Goal: Task Accomplishment & Management: Use online tool/utility

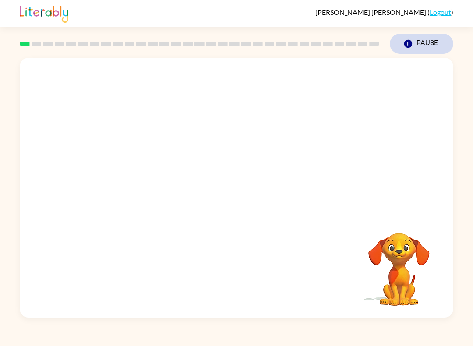
click at [409, 49] on icon "Pause" at bounding box center [408, 44] width 10 height 10
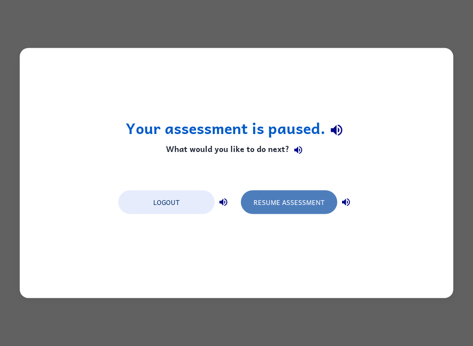
click at [302, 202] on button "Resume Assessment" at bounding box center [289, 203] width 96 height 24
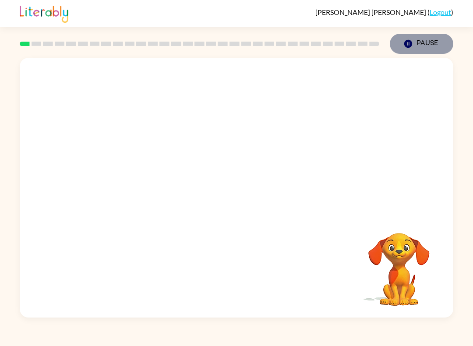
click at [399, 50] on button "Pause Pause" at bounding box center [422, 44] width 64 height 20
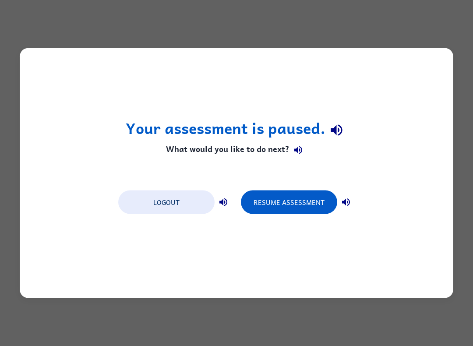
click at [346, 199] on icon "button" at bounding box center [346, 202] width 8 height 8
click at [348, 199] on icon "button" at bounding box center [346, 202] width 8 height 8
click at [347, 201] on icon "button" at bounding box center [346, 202] width 8 height 8
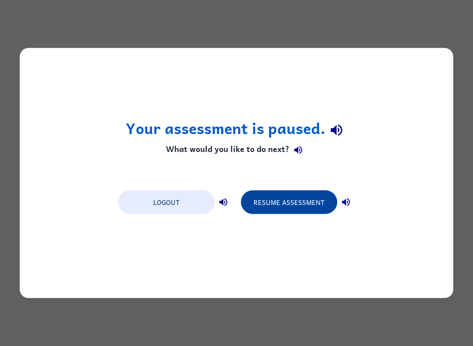
click at [315, 209] on button "Resume Assessment" at bounding box center [289, 203] width 96 height 24
click at [315, 200] on button "Resume Assessment" at bounding box center [289, 203] width 96 height 24
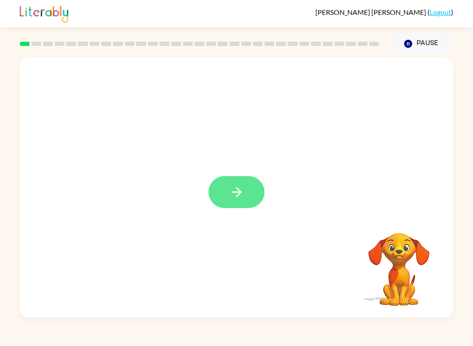
click at [247, 191] on button "button" at bounding box center [237, 192] width 56 height 32
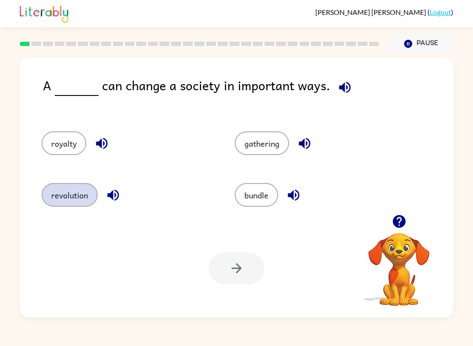
click at [62, 200] on button "revolution" at bounding box center [70, 195] width 56 height 24
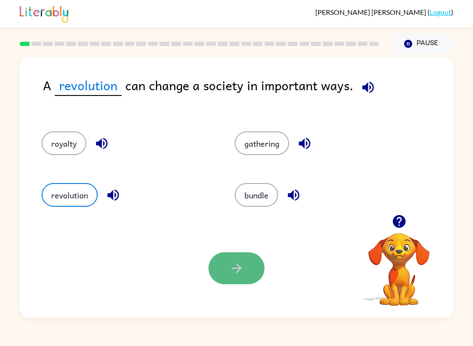
click at [249, 274] on button "button" at bounding box center [237, 268] width 56 height 32
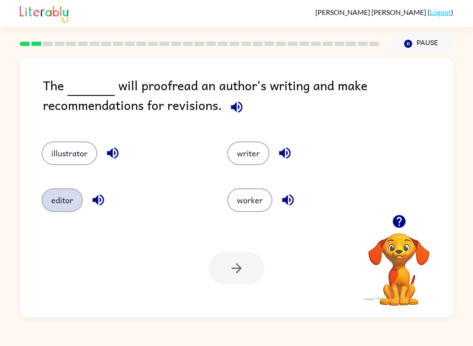
click at [53, 191] on button "editor" at bounding box center [62, 200] width 41 height 24
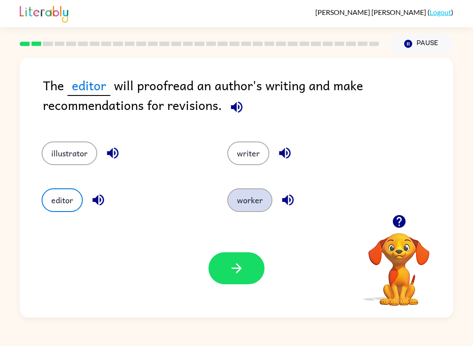
click at [258, 207] on button "worker" at bounding box center [249, 200] width 45 height 24
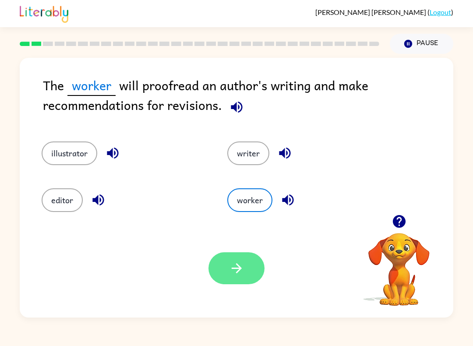
click at [243, 277] on button "button" at bounding box center [237, 268] width 56 height 32
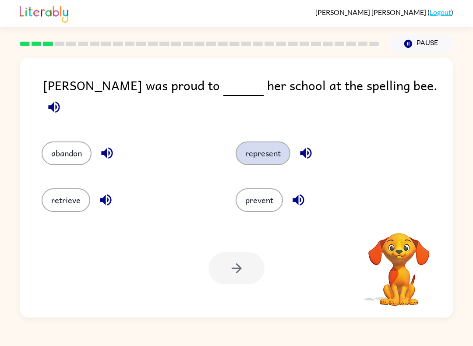
click at [281, 147] on button "represent" at bounding box center [263, 154] width 55 height 24
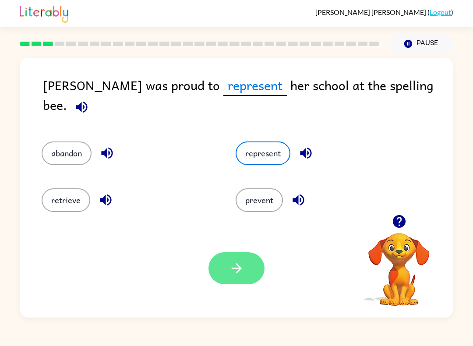
click at [248, 276] on button "button" at bounding box center [237, 268] width 56 height 32
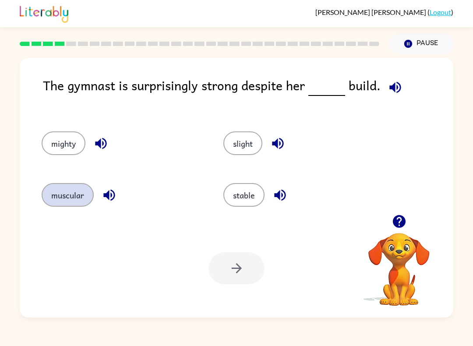
click at [61, 200] on button "muscular" at bounding box center [68, 195] width 52 height 24
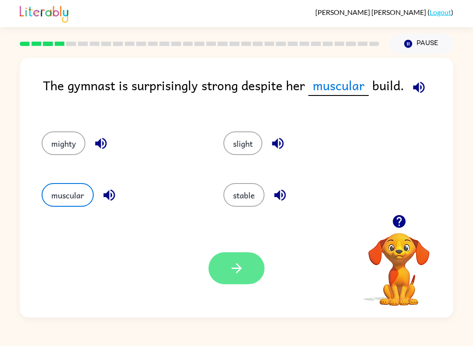
click at [243, 265] on icon "button" at bounding box center [236, 268] width 15 height 15
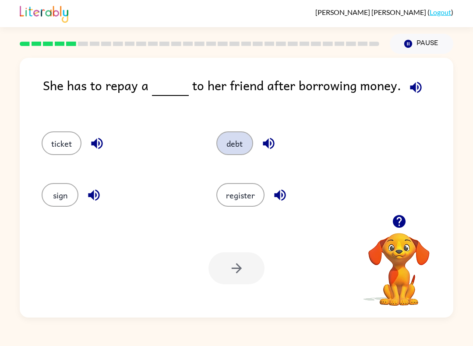
click at [238, 151] on button "debt" at bounding box center [234, 143] width 37 height 24
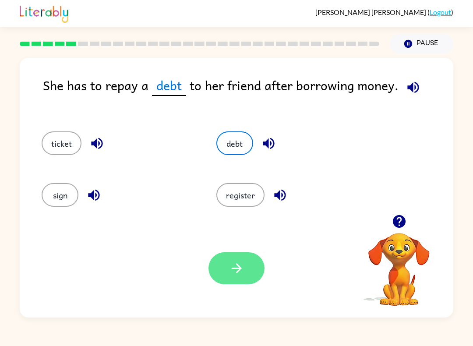
click at [247, 273] on button "button" at bounding box center [237, 268] width 56 height 32
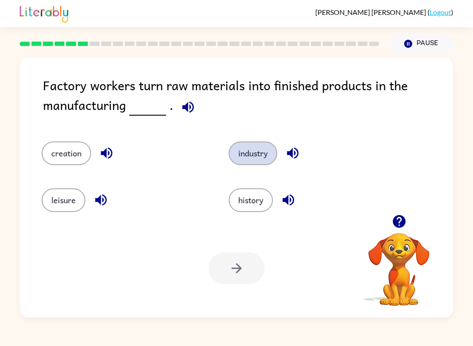
click at [257, 165] on button "industry" at bounding box center [253, 154] width 49 height 24
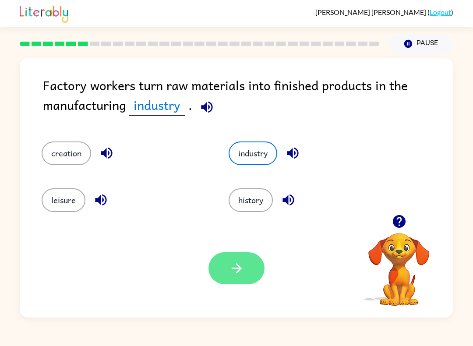
click at [238, 274] on icon "button" at bounding box center [236, 268] width 15 height 15
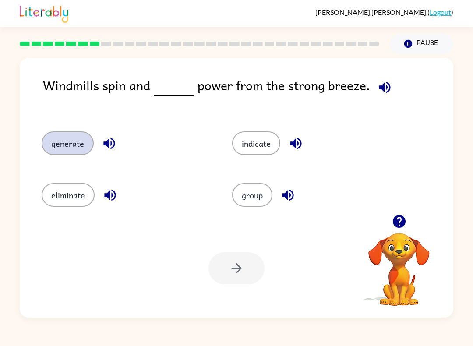
click at [71, 142] on button "generate" at bounding box center [68, 143] width 52 height 24
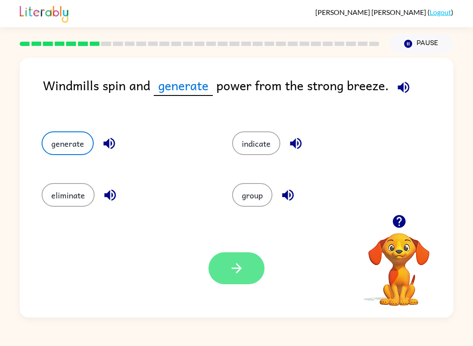
click at [212, 269] on button "button" at bounding box center [237, 268] width 56 height 32
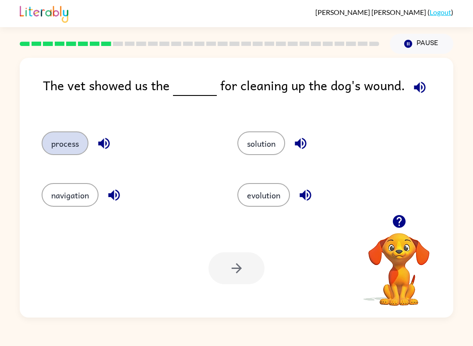
click at [59, 144] on button "process" at bounding box center [65, 143] width 47 height 24
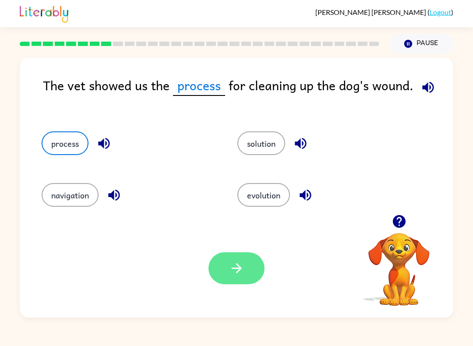
click at [238, 278] on button "button" at bounding box center [237, 268] width 56 height 32
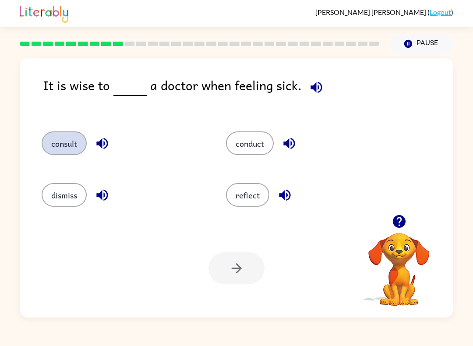
click at [64, 142] on button "consult" at bounding box center [64, 143] width 45 height 24
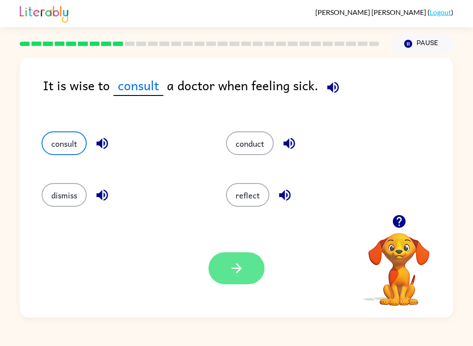
click at [234, 276] on button "button" at bounding box center [237, 268] width 56 height 32
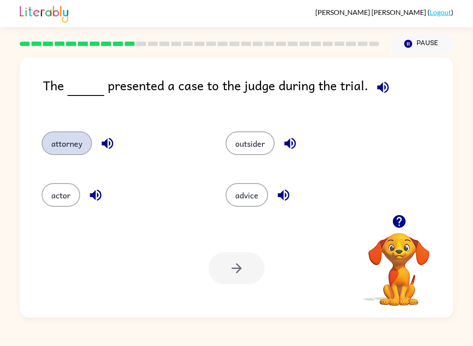
click at [80, 141] on button "attorney" at bounding box center [67, 143] width 50 height 24
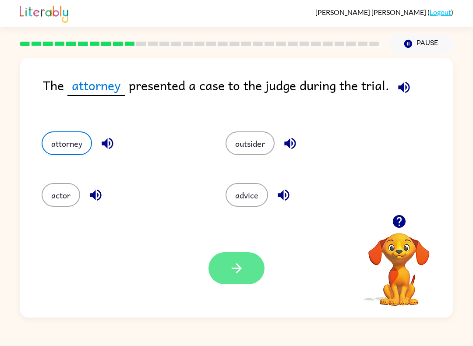
click at [259, 273] on button "button" at bounding box center [237, 268] width 56 height 32
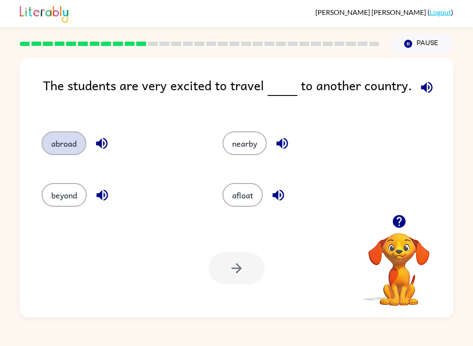
click at [60, 143] on button "abroad" at bounding box center [64, 143] width 45 height 24
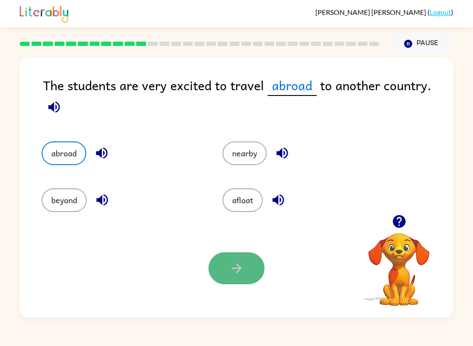
click at [251, 268] on button "button" at bounding box center [237, 268] width 56 height 32
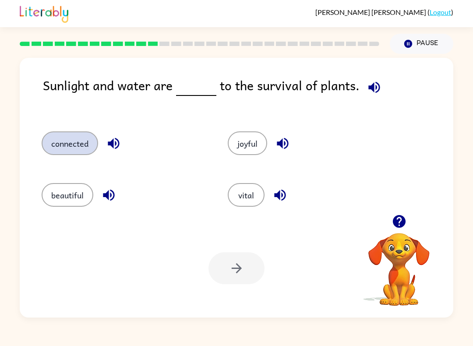
click at [75, 145] on button "connected" at bounding box center [70, 143] width 57 height 24
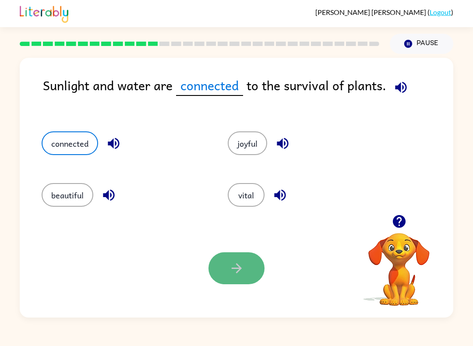
click at [261, 272] on button "button" at bounding box center [237, 268] width 56 height 32
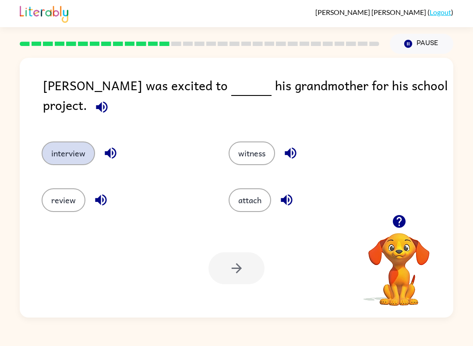
click at [62, 142] on button "interview" at bounding box center [68, 154] width 53 height 24
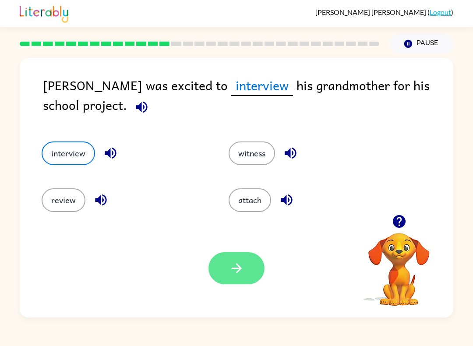
click at [240, 273] on icon "button" at bounding box center [236, 268] width 15 height 15
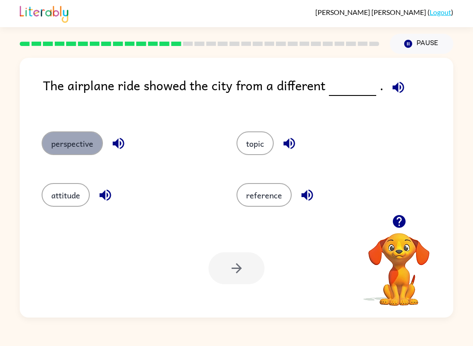
click at [84, 142] on button "perspective" at bounding box center [72, 143] width 61 height 24
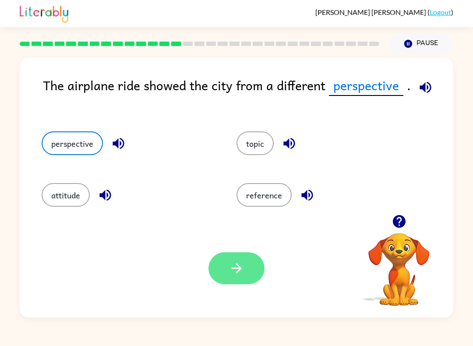
click at [236, 274] on icon "button" at bounding box center [236, 268] width 15 height 15
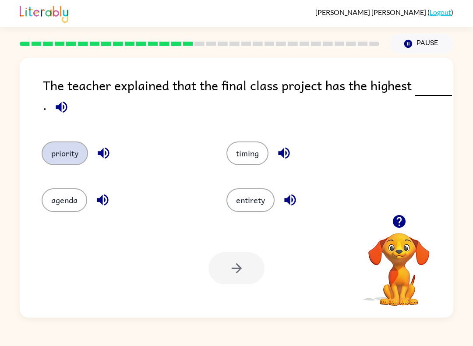
click at [72, 150] on button "priority" at bounding box center [65, 154] width 46 height 24
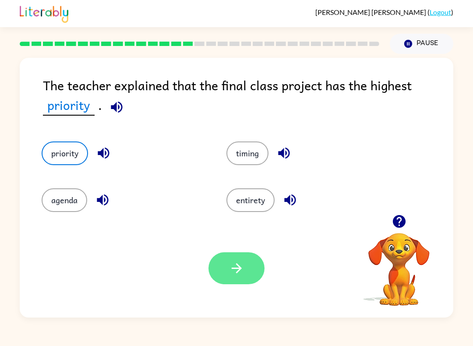
click at [226, 283] on button "button" at bounding box center [237, 268] width 56 height 32
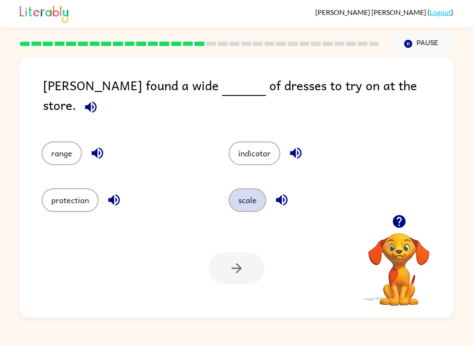
click at [262, 195] on button "scale" at bounding box center [248, 200] width 38 height 24
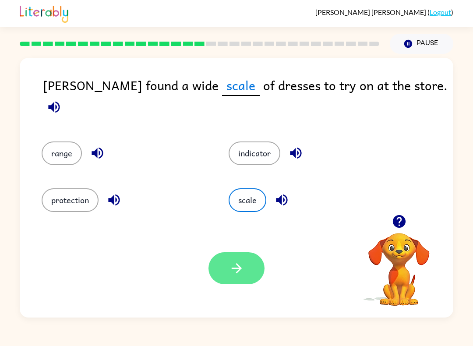
click at [251, 269] on button "button" at bounding box center [237, 268] width 56 height 32
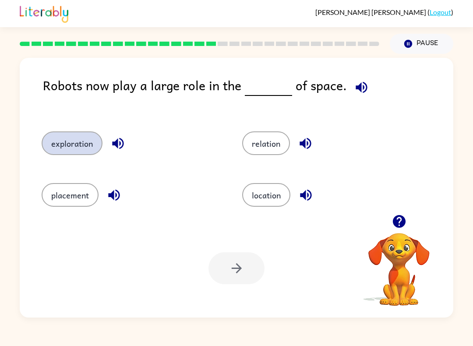
click at [74, 145] on button "exploration" at bounding box center [72, 143] width 61 height 24
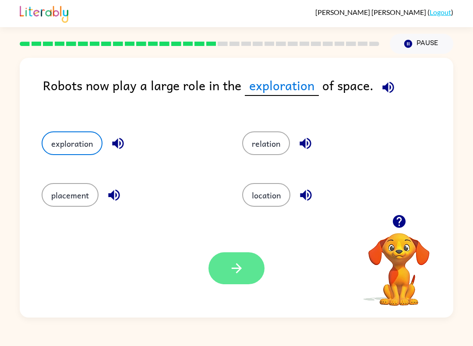
click at [234, 273] on icon "button" at bounding box center [236, 268] width 15 height 15
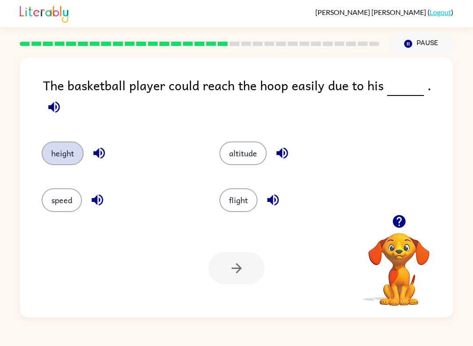
click at [59, 147] on button "height" at bounding box center [63, 154] width 42 height 24
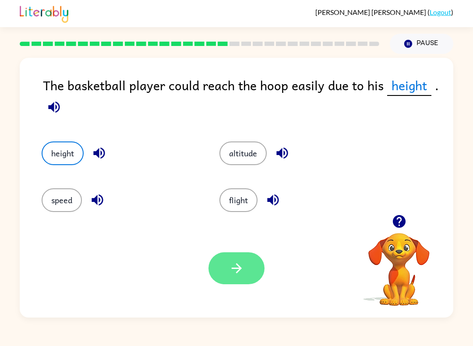
click at [239, 267] on icon "button" at bounding box center [236, 268] width 10 height 10
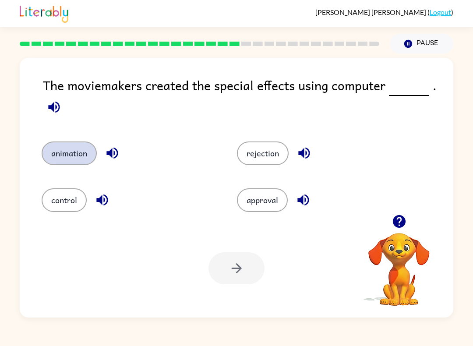
click at [71, 157] on button "animation" at bounding box center [69, 154] width 55 height 24
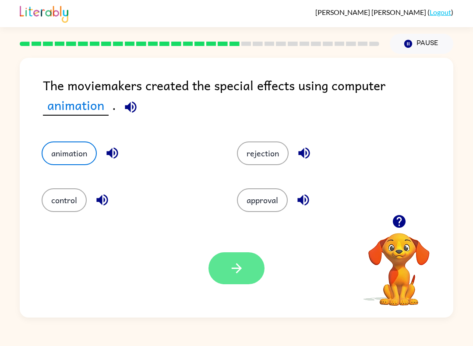
click at [246, 266] on button "button" at bounding box center [237, 268] width 56 height 32
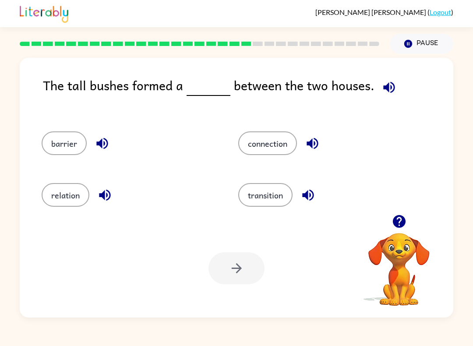
click at [40, 140] on div "barrier" at bounding box center [123, 141] width 197 height 52
click at [57, 151] on button "barrier" at bounding box center [64, 143] width 45 height 24
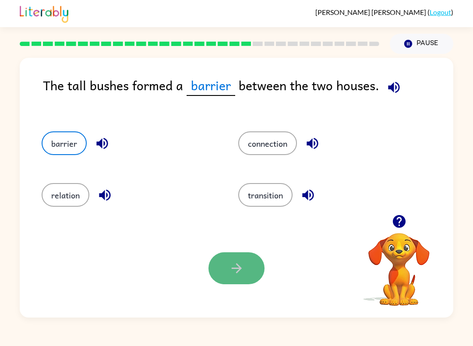
click at [242, 268] on icon "button" at bounding box center [236, 268] width 15 height 15
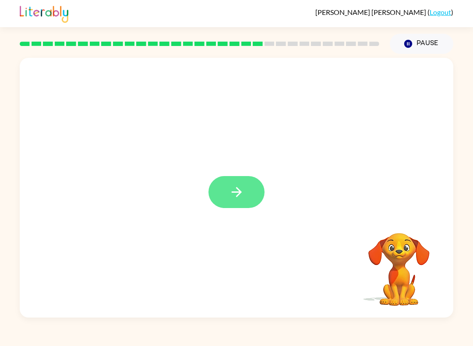
click at [251, 196] on button "button" at bounding box center [237, 192] width 56 height 32
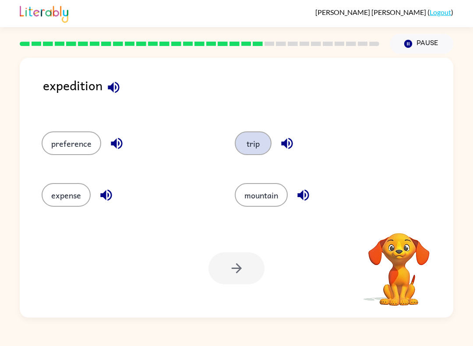
click at [261, 141] on button "trip" at bounding box center [253, 143] width 37 height 24
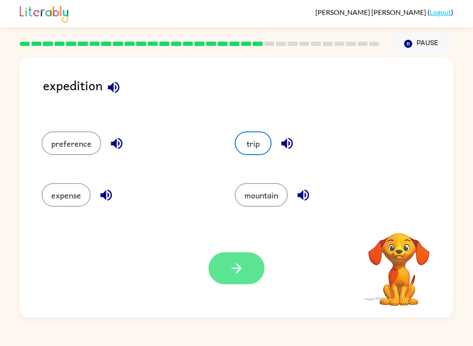
click at [234, 272] on icon "button" at bounding box center [236, 268] width 15 height 15
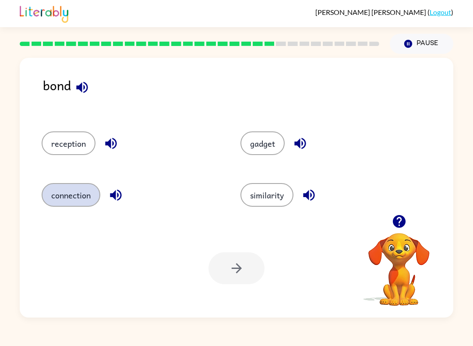
click at [75, 194] on button "connection" at bounding box center [71, 195] width 59 height 24
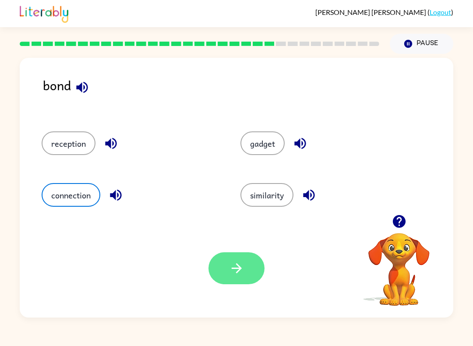
click at [248, 282] on button "button" at bounding box center [237, 268] width 56 height 32
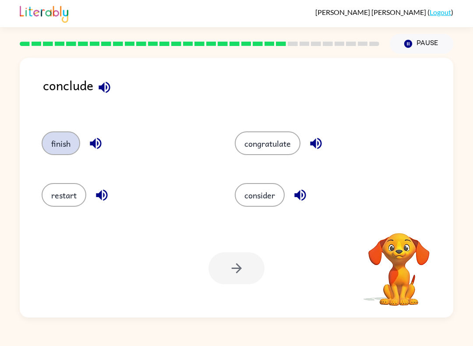
click at [63, 138] on button "finish" at bounding box center [61, 143] width 39 height 24
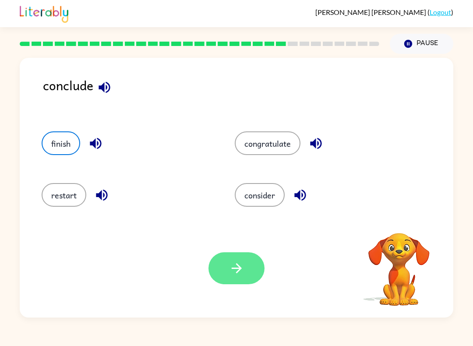
click at [246, 265] on button "button" at bounding box center [237, 268] width 56 height 32
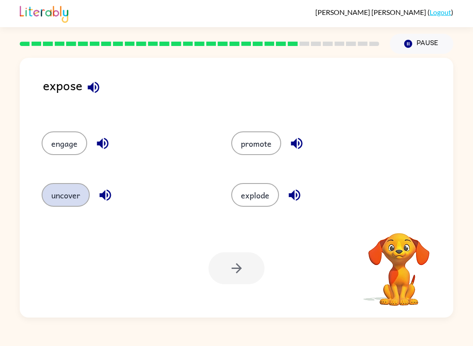
click at [74, 193] on button "uncover" at bounding box center [66, 195] width 48 height 24
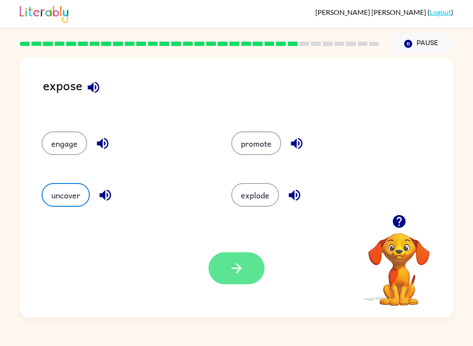
click at [245, 271] on button "button" at bounding box center [237, 268] width 56 height 32
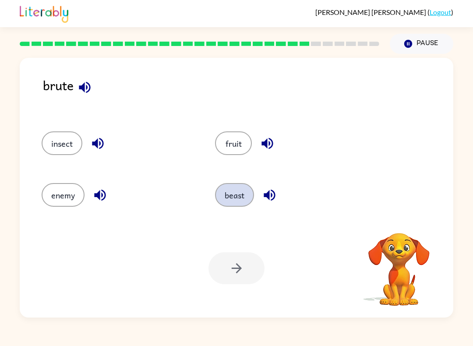
click at [233, 193] on button "beast" at bounding box center [234, 195] width 39 height 24
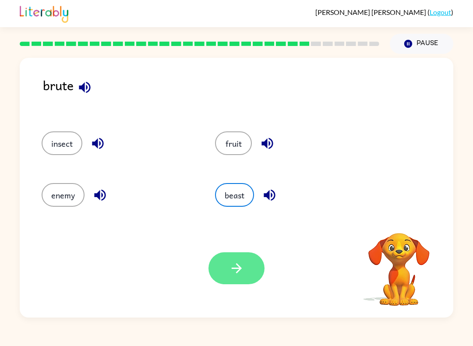
click at [248, 269] on button "button" at bounding box center [237, 268] width 56 height 32
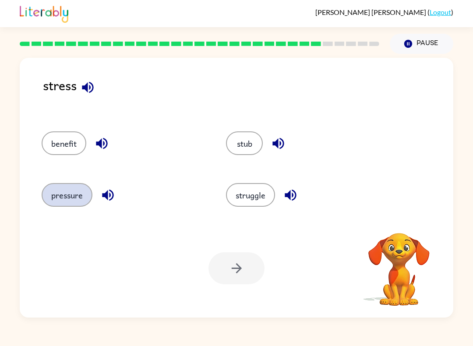
click at [67, 200] on button "pressure" at bounding box center [67, 195] width 51 height 24
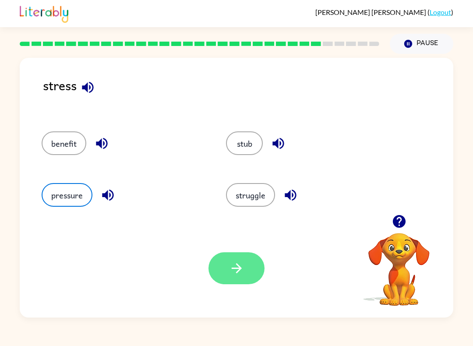
click at [253, 260] on button "button" at bounding box center [237, 268] width 56 height 32
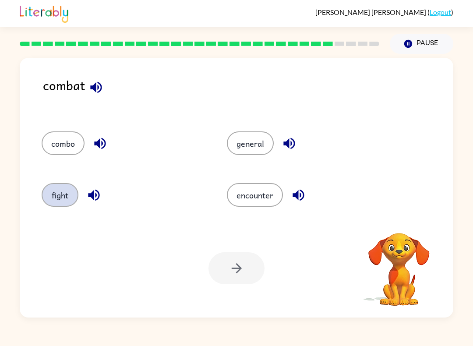
click at [60, 188] on button "fight" at bounding box center [60, 195] width 37 height 24
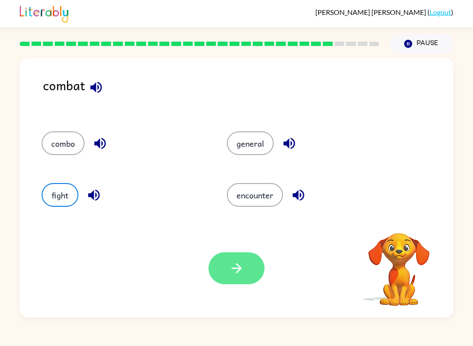
click at [251, 271] on button "button" at bounding box center [237, 268] width 56 height 32
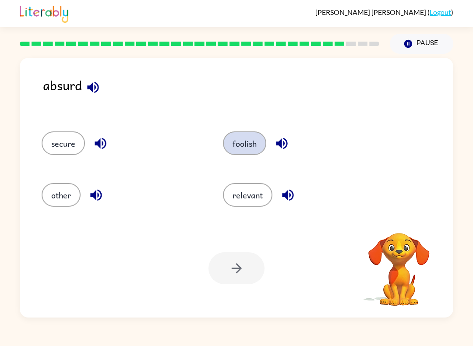
click at [238, 145] on button "foolish" at bounding box center [244, 143] width 43 height 24
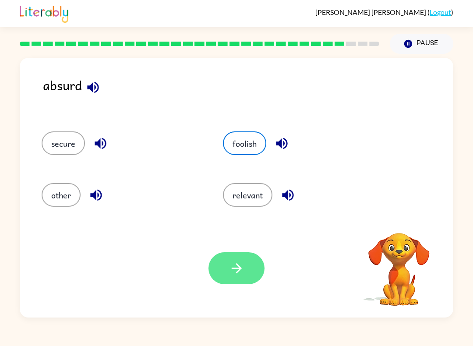
click at [246, 275] on button "button" at bounding box center [237, 268] width 56 height 32
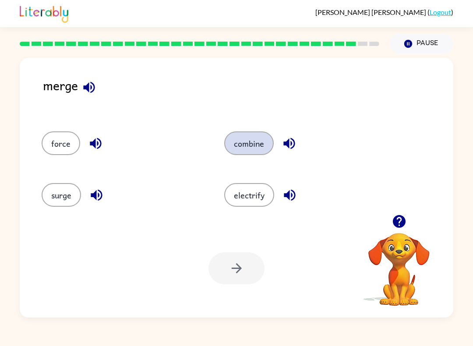
click at [256, 151] on button "combine" at bounding box center [249, 143] width 50 height 24
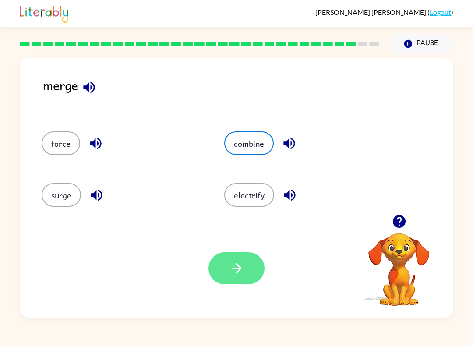
click at [252, 268] on button "button" at bounding box center [237, 268] width 56 height 32
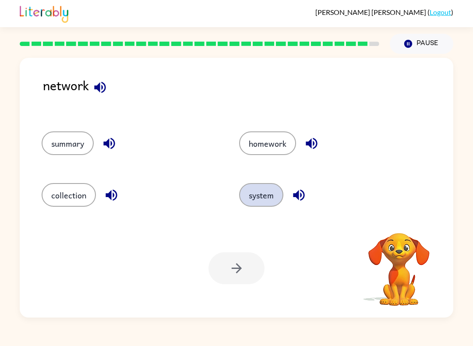
click at [264, 202] on button "system" at bounding box center [261, 195] width 44 height 24
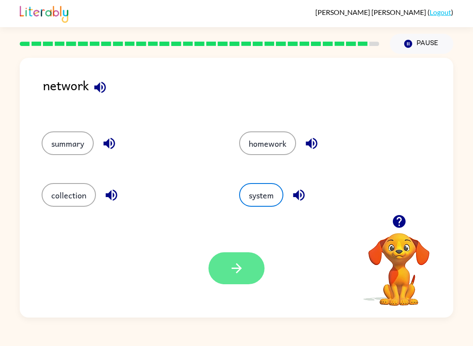
click at [250, 267] on button "button" at bounding box center [237, 268] width 56 height 32
